Goal: Find specific page/section: Find specific page/section

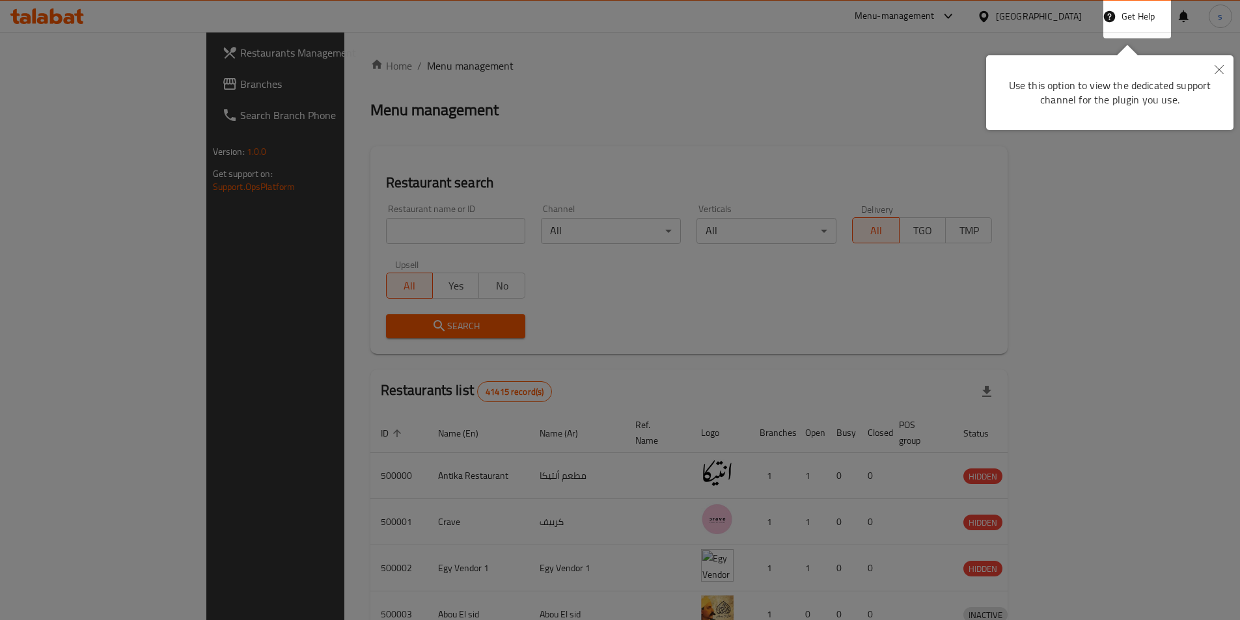
click at [1217, 66] on icon "Close" at bounding box center [1218, 69] width 9 height 9
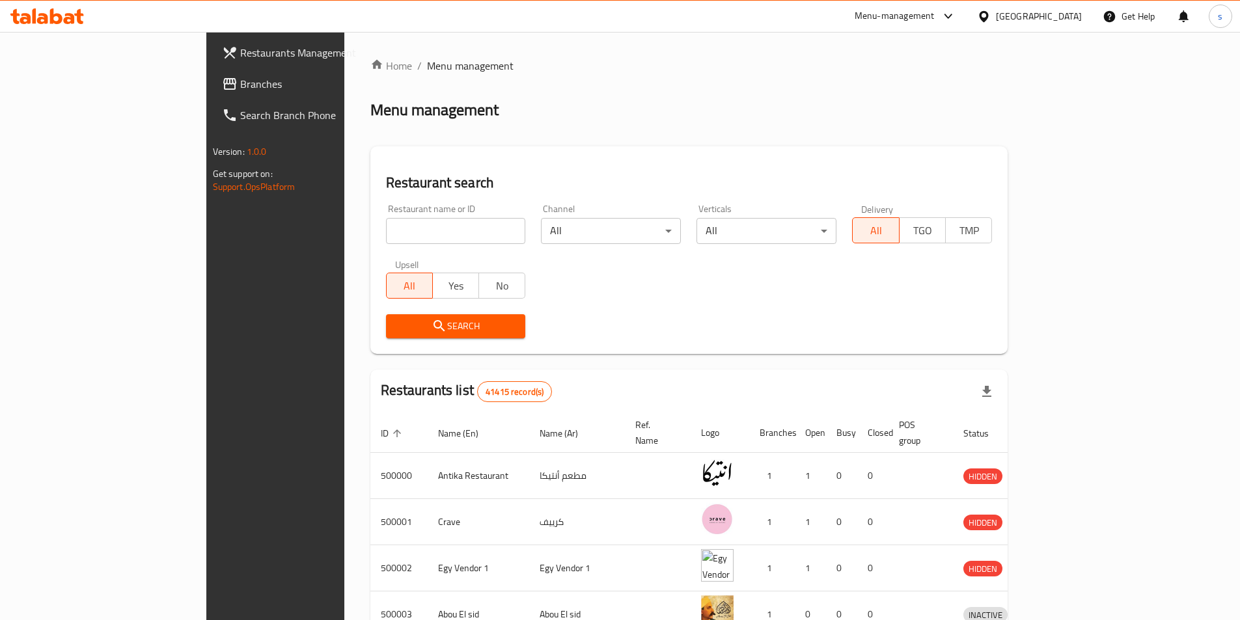
click at [1062, 14] on div "[GEOGRAPHIC_DATA]" at bounding box center [1039, 16] width 86 height 14
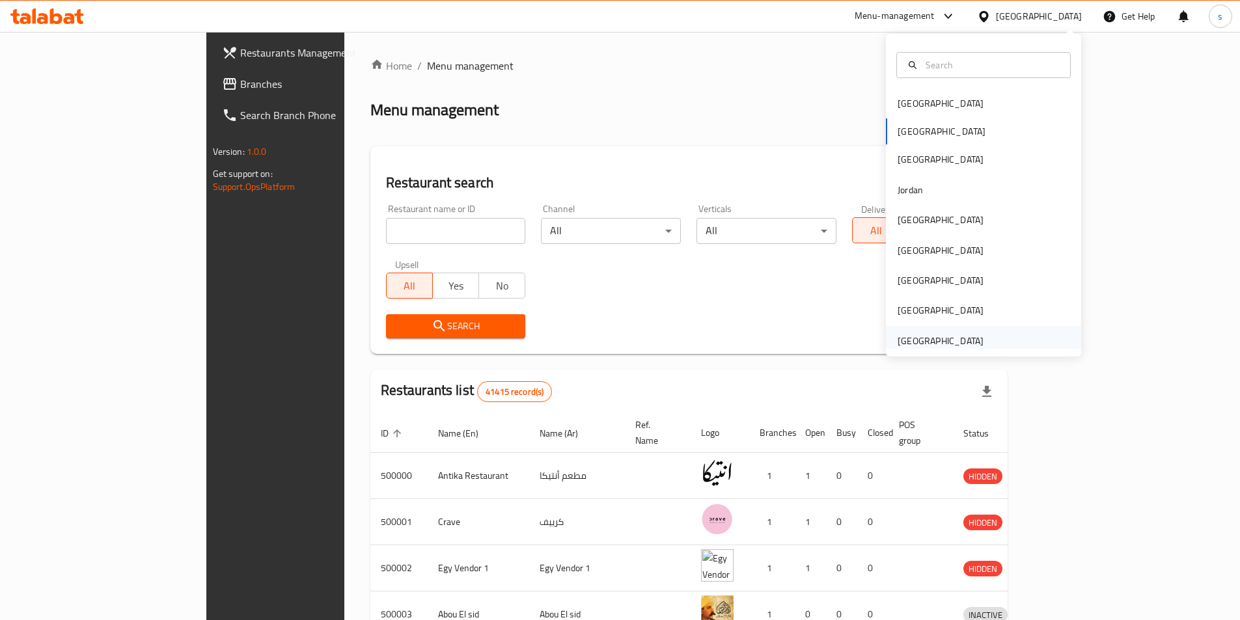
click at [918, 339] on div "[GEOGRAPHIC_DATA]" at bounding box center [941, 341] width 86 height 14
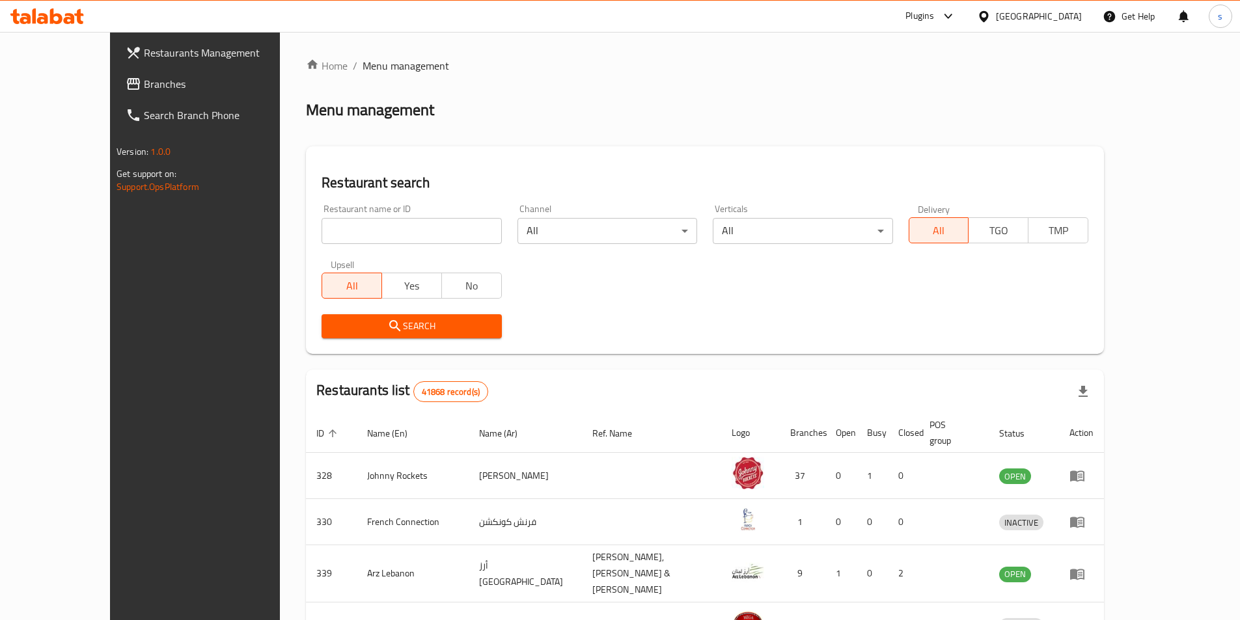
click at [322, 228] on input "search" at bounding box center [412, 231] width 180 height 26
click at [115, 70] on link "Branches" at bounding box center [216, 83] width 202 height 31
